Goal: Check status: Check status

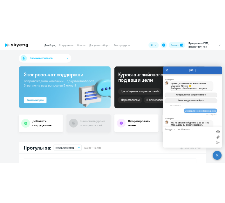
scroll to position [2732, 0]
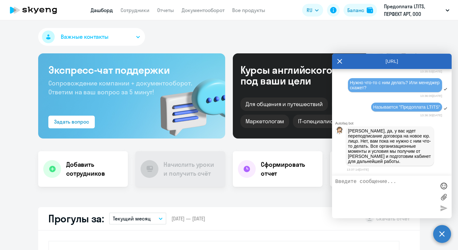
click at [390, 209] on textarea at bounding box center [385, 197] width 100 height 36
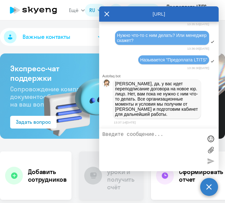
click at [154, 141] on textarea at bounding box center [152, 150] width 100 height 36
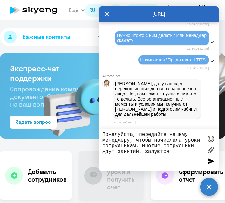
type textarea "Пожалуйста, передайте нашему менеджеру, чтобы начислила уроки сотрудникам. Мног…"
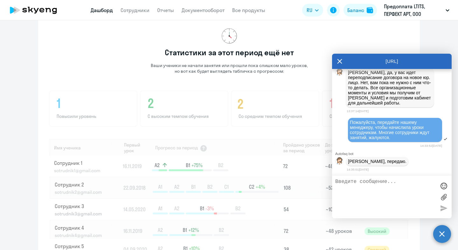
scroll to position [451, 0]
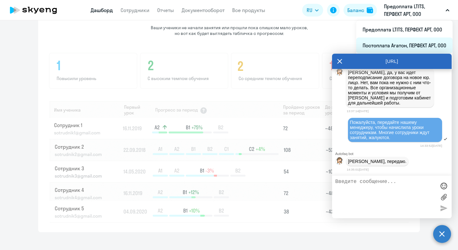
click at [399, 48] on li "Постоплата Агатон, ПЕРФЕКТ АРТ, ООО" at bounding box center [404, 46] width 96 height 16
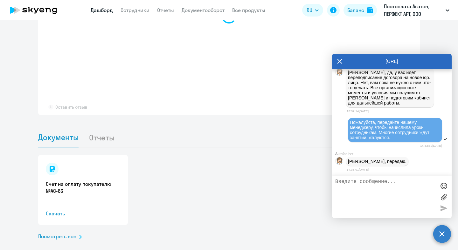
scroll to position [514, 0]
click at [65, 184] on div "Счет на оплату покупателю №AC-86 Скачать" at bounding box center [83, 190] width 90 height 70
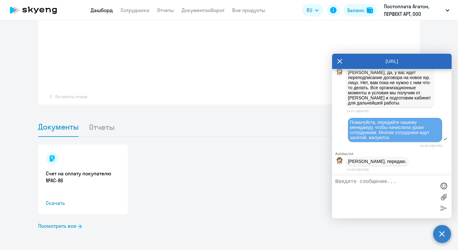
select select "30"
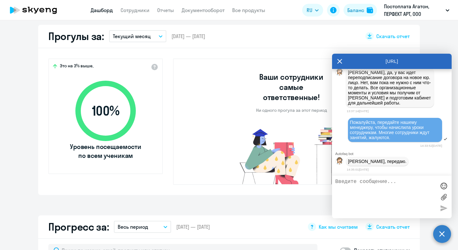
scroll to position [178, 0]
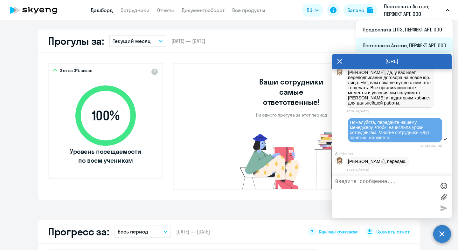
click at [411, 44] on li "Постоплата Агатон, ПЕРФЕКТ АРТ, ООО" at bounding box center [404, 46] width 96 height 16
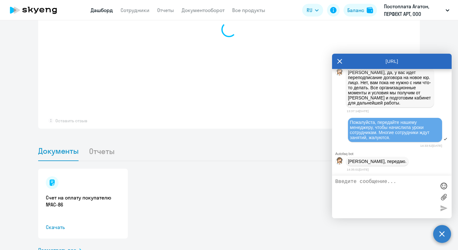
scroll to position [514, 0]
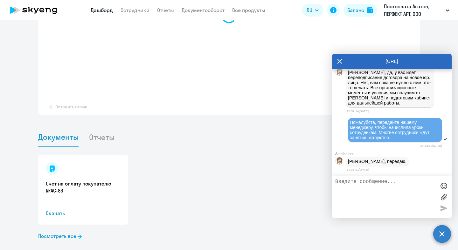
click at [89, 127] on li "Отчеты" at bounding box center [107, 136] width 36 height 19
select select "30"
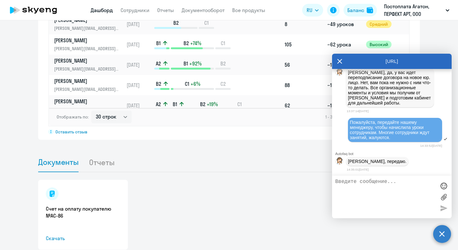
scroll to position [540, 0]
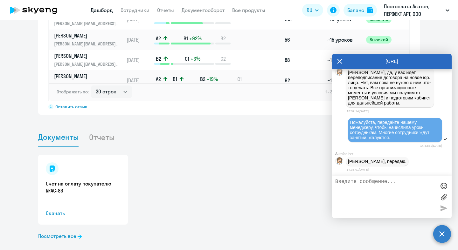
click at [63, 133] on link "Документы" at bounding box center [58, 137] width 40 height 20
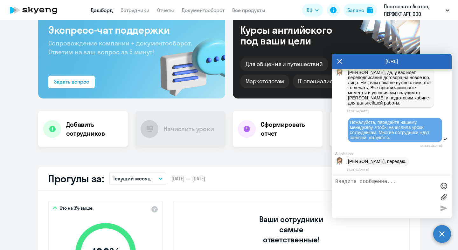
scroll to position [0, 0]
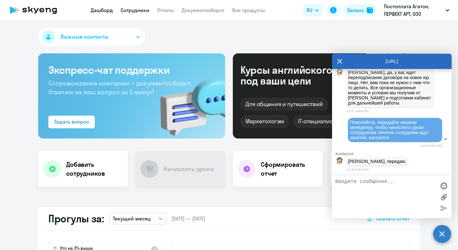
click at [132, 10] on link "Сотрудники" at bounding box center [134, 10] width 29 height 6
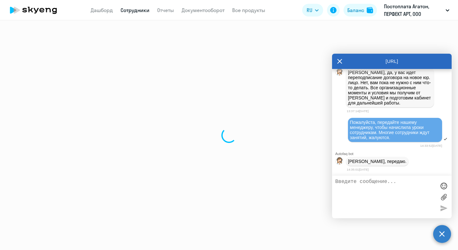
select select "30"
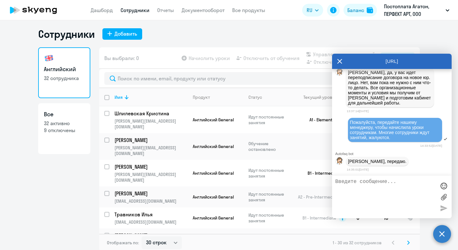
scroll to position [4, 0]
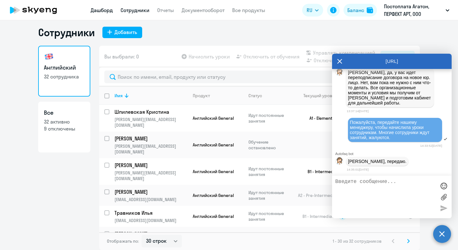
click at [107, 11] on link "Дашборд" at bounding box center [102, 10] width 22 height 6
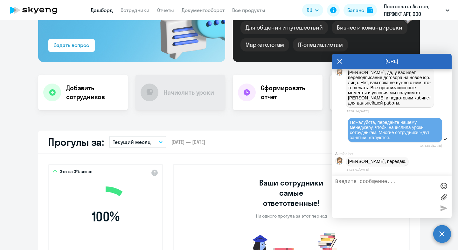
scroll to position [122, 0]
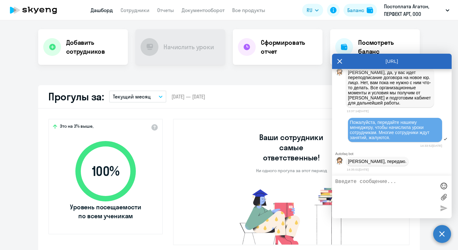
click at [436, 235] on circle at bounding box center [442, 234] width 18 height 18
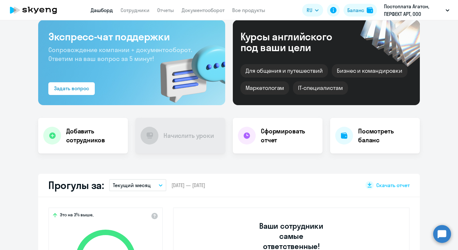
scroll to position [0, 0]
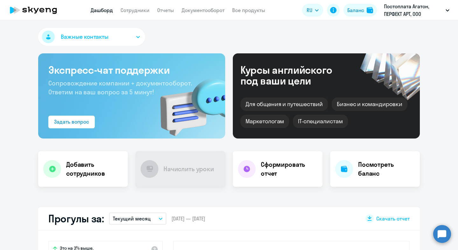
select select "30"
click at [126, 36] on button "Важные контакты" at bounding box center [91, 37] width 107 height 18
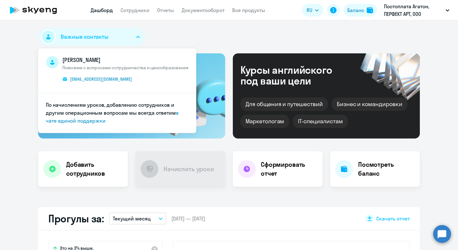
click at [120, 65] on span "Поможем с вопросами сотрудничества и ценообразования" at bounding box center [125, 68] width 126 height 6
click at [187, 35] on div "Важные контакты [PERSON_NAME] Поможем с вопросами сотрудничества и ценообразова…" at bounding box center [229, 38] width 382 height 20
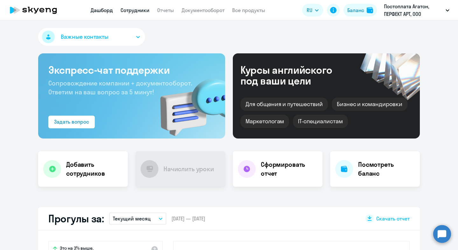
click at [142, 12] on link "Сотрудники" at bounding box center [134, 10] width 29 height 6
select select "30"
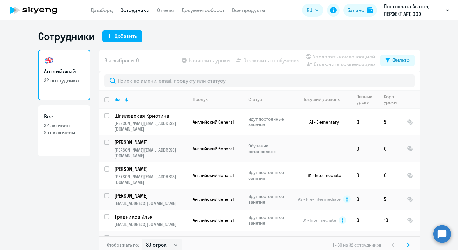
click at [199, 63] on app-table-action-button "Начислить уроки" at bounding box center [205, 61] width 50 height 8
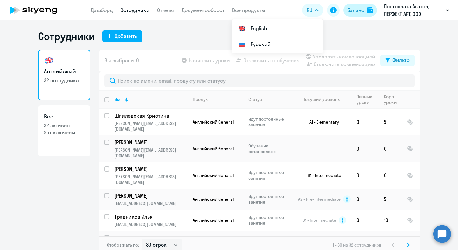
click at [362, 13] on div "Баланс" at bounding box center [355, 10] width 17 height 8
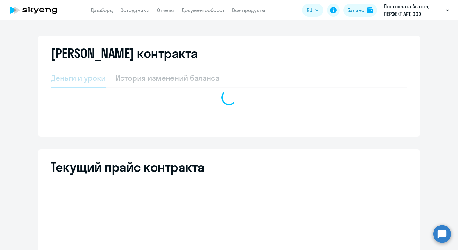
select select "english_adult_not_native_speaker"
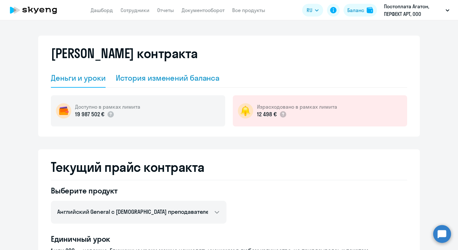
click at [123, 77] on div "История изменений баланса" at bounding box center [168, 78] width 104 height 10
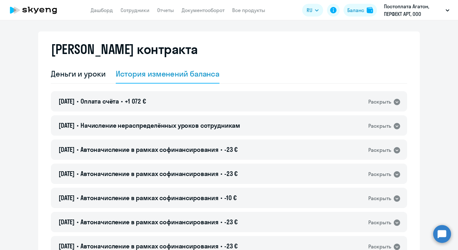
scroll to position [5, 0]
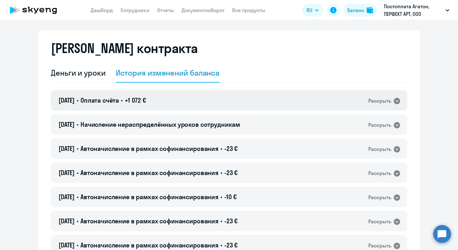
click at [145, 100] on span "+1 072 €" at bounding box center [135, 100] width 21 height 8
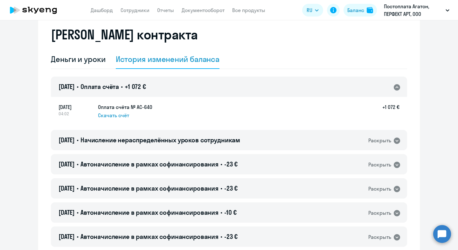
scroll to position [19, 0]
click at [67, 61] on div "Деньги и уроки" at bounding box center [78, 59] width 55 height 10
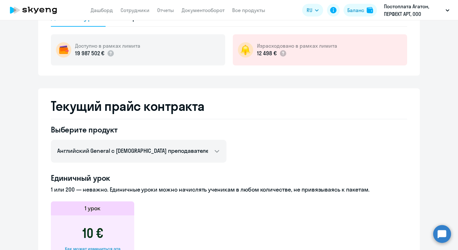
scroll to position [0, 0]
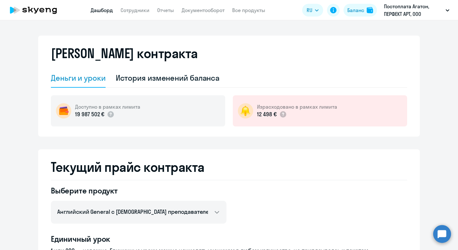
click at [92, 8] on link "Дашборд" at bounding box center [102, 10] width 22 height 6
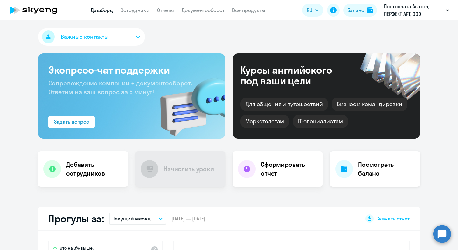
click at [347, 162] on div at bounding box center [344, 169] width 18 height 18
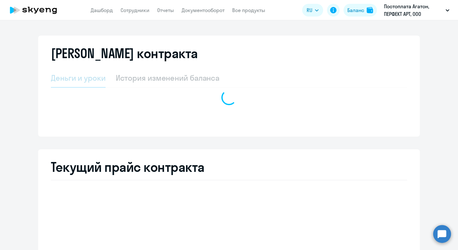
select select "english_adult_not_native_speaker"
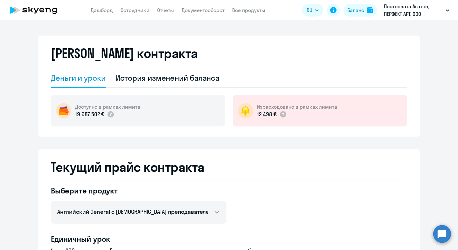
click at [266, 108] on h5 "Израсходовано в рамках лимита" at bounding box center [297, 106] width 80 height 7
